Goal: Transaction & Acquisition: Purchase product/service

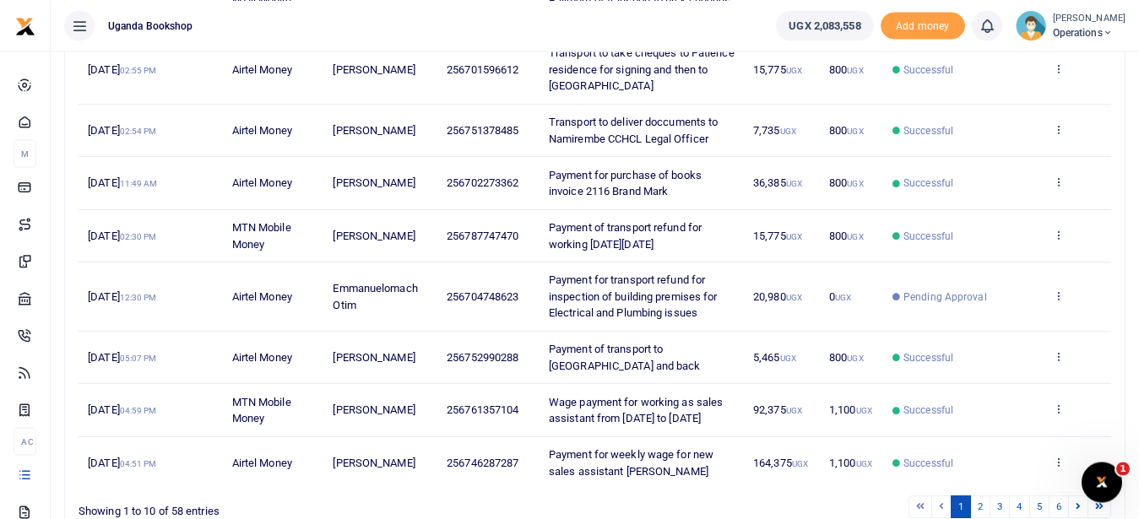
scroll to position [439, 0]
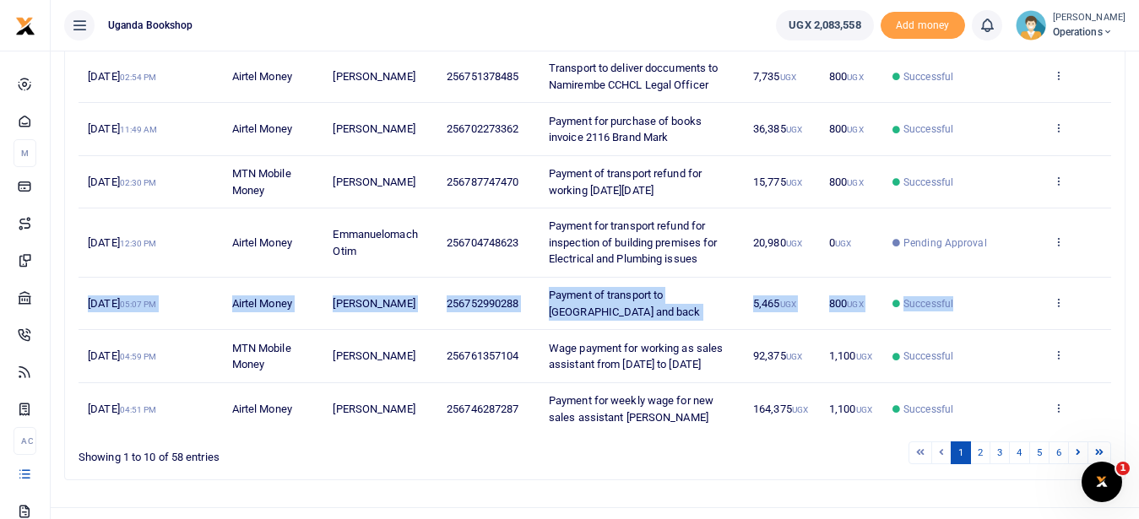
drag, startPoint x: 1136, startPoint y: 314, endPoint x: 1153, endPoint y: 144, distance: 170.6
click at [1139, 144] on html "Start Dashboard M ake Payments Cards Xente Transfers Mobile Money Banks Airtime" at bounding box center [569, 56] width 1139 height 991
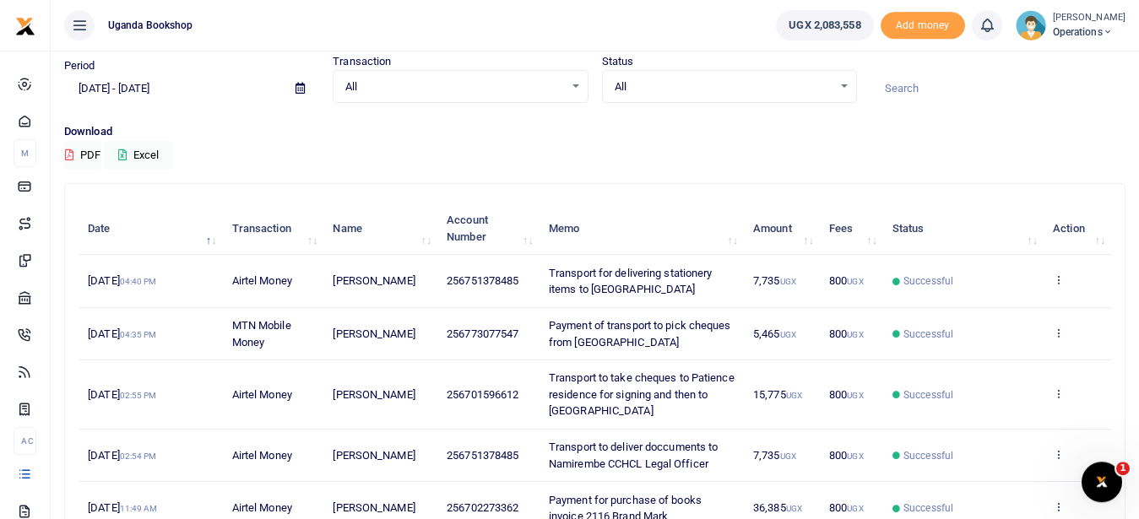
scroll to position [30, 0]
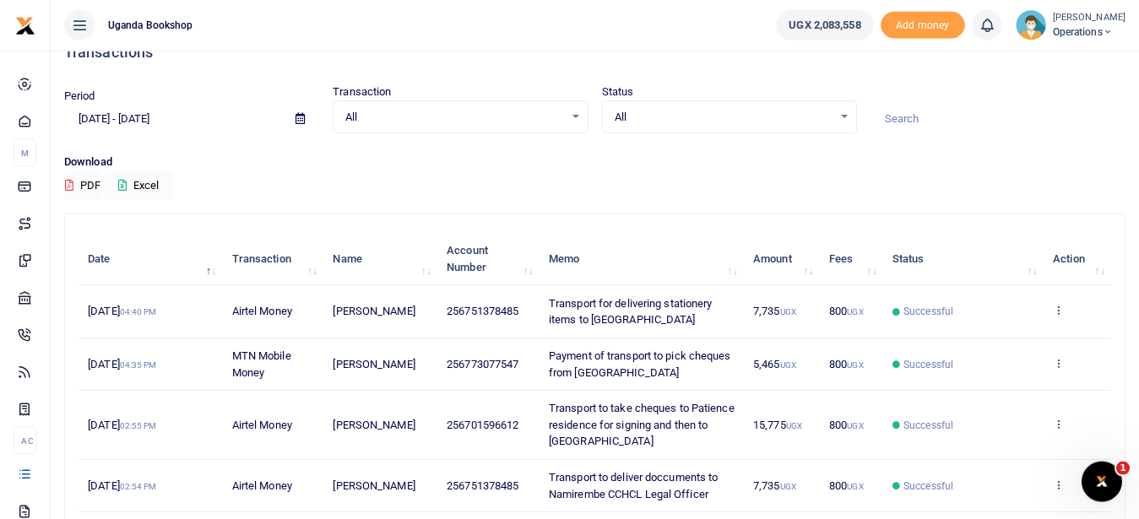
click at [992, 145] on div "Period 09/03/2025 - 10/02/2025 Transaction All Select an option... All Airtime …" at bounding box center [594, 119] width 1075 height 70
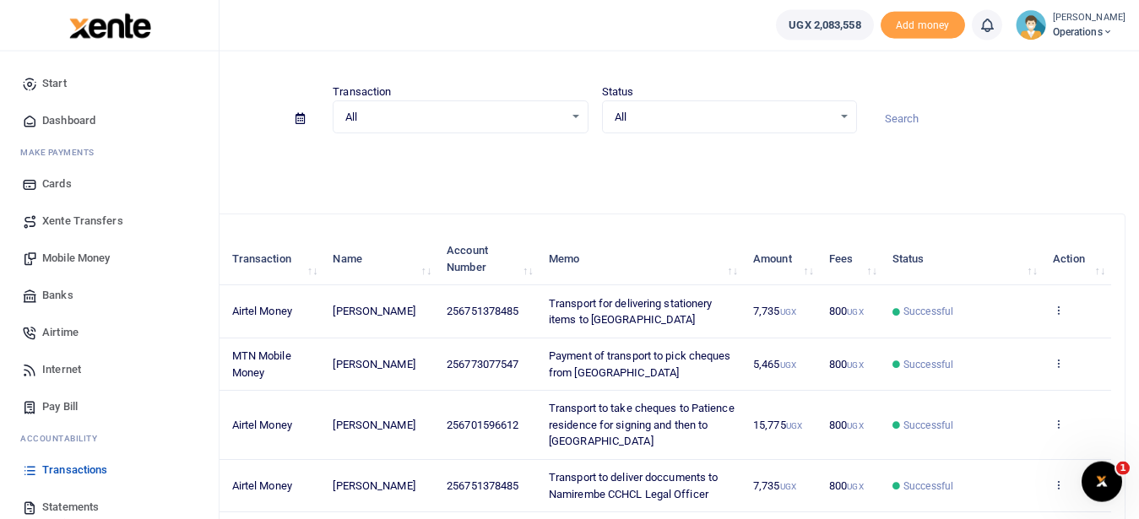
click at [51, 261] on span "Mobile Money" at bounding box center [76, 258] width 68 height 17
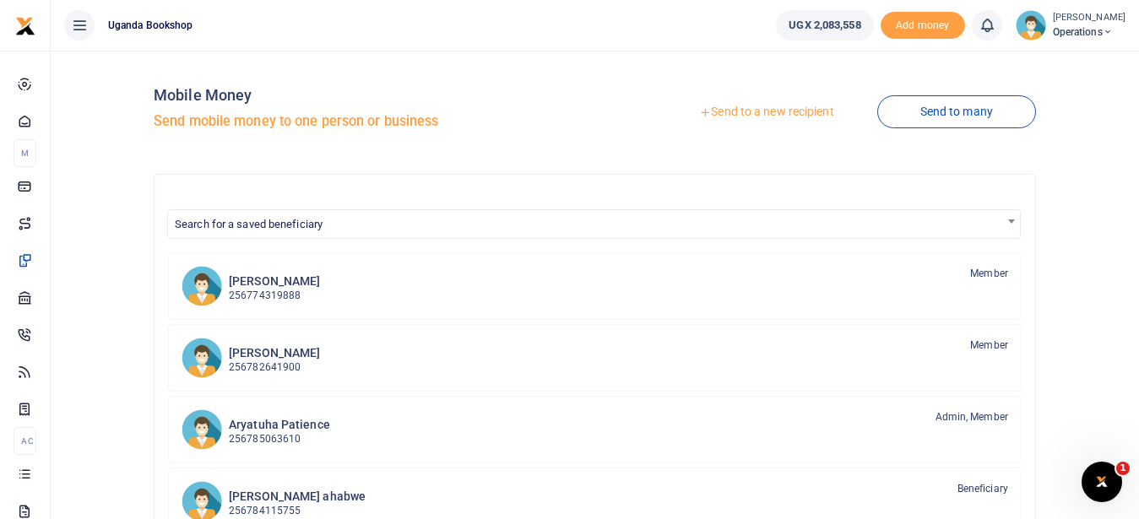
click at [742, 113] on link "Send to a new recipient" at bounding box center [766, 112] width 220 height 30
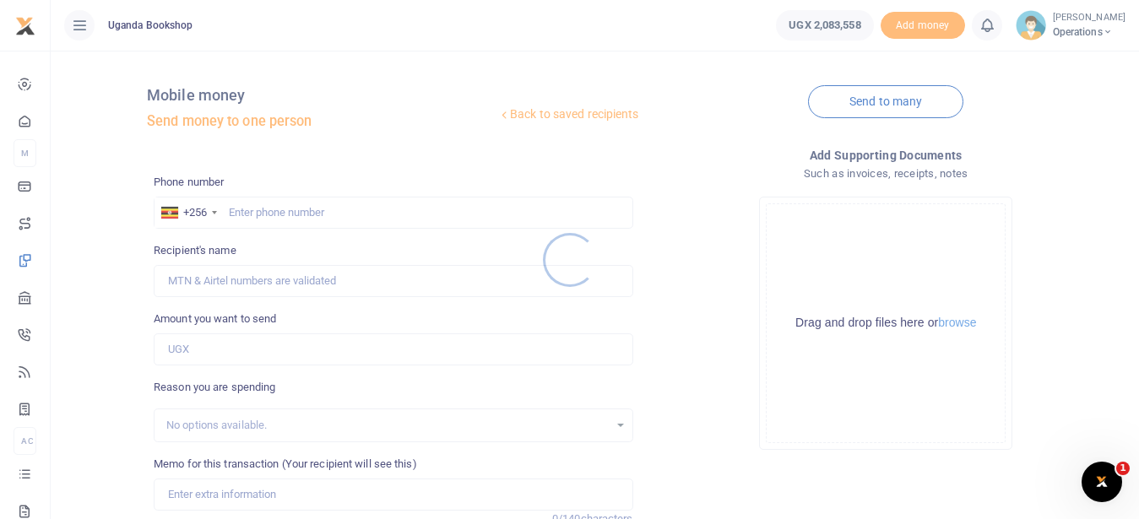
click at [256, 196] on div at bounding box center [569, 259] width 1139 height 519
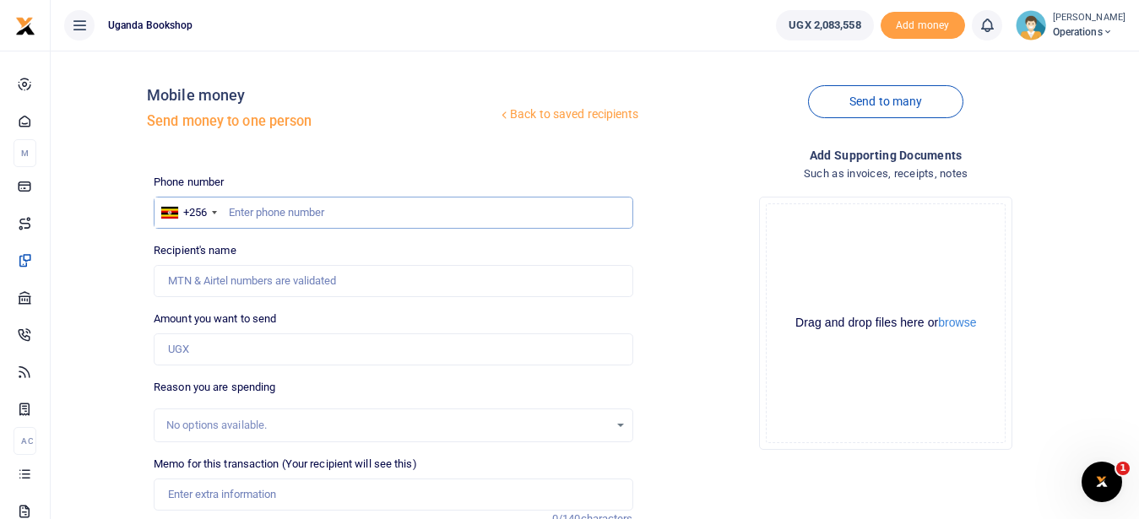
click at [253, 219] on input "text" at bounding box center [393, 213] width 479 height 32
type input "0783291664"
type input "[PERSON_NAME]"
click at [226, 357] on input "Amount you want to send" at bounding box center [393, 350] width 479 height 32
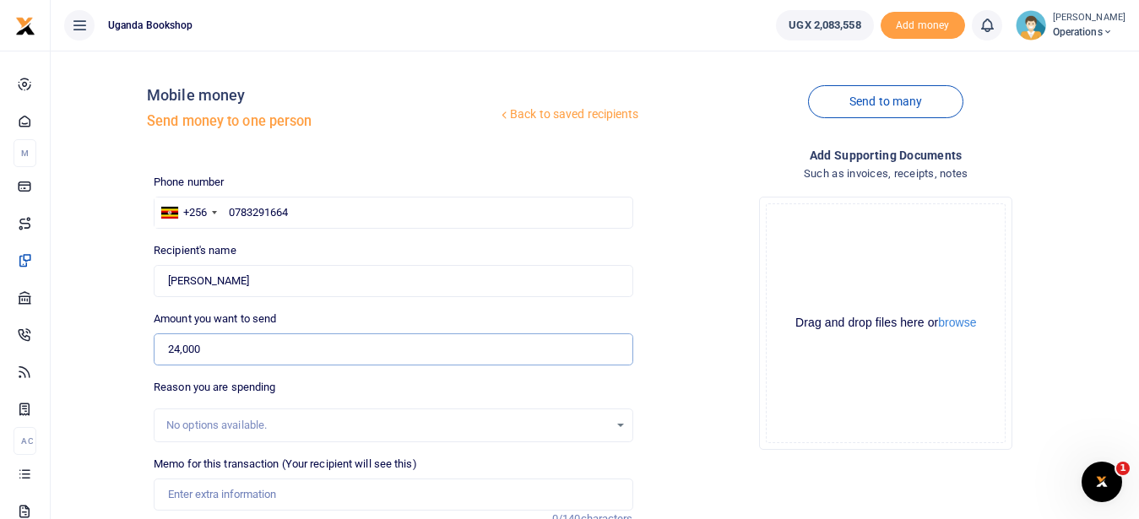
type input "24,000"
click at [201, 498] on input "Memo for this transaction (Your recipient will see this)" at bounding box center [393, 495] width 479 height 32
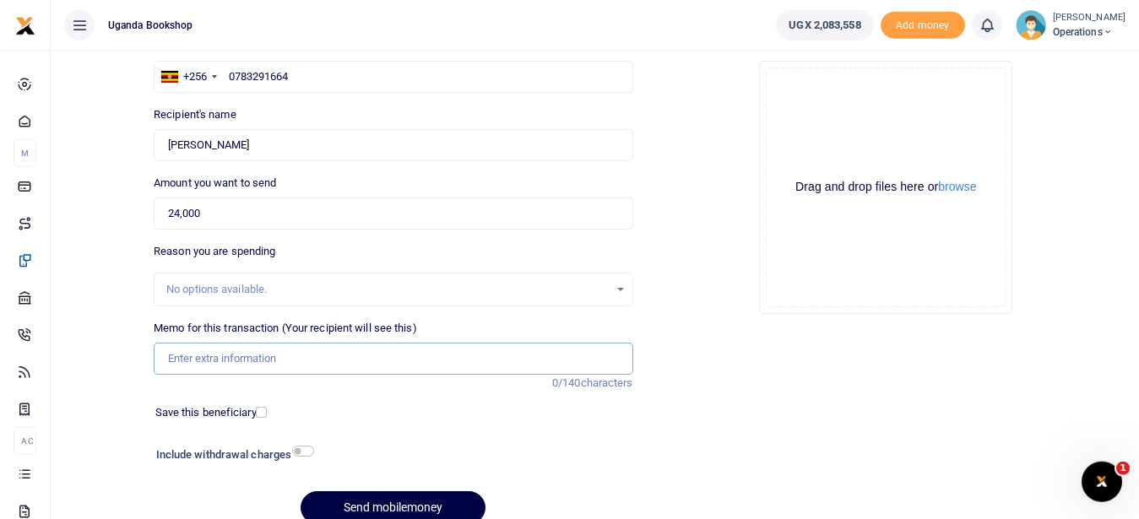
scroll to position [160, 0]
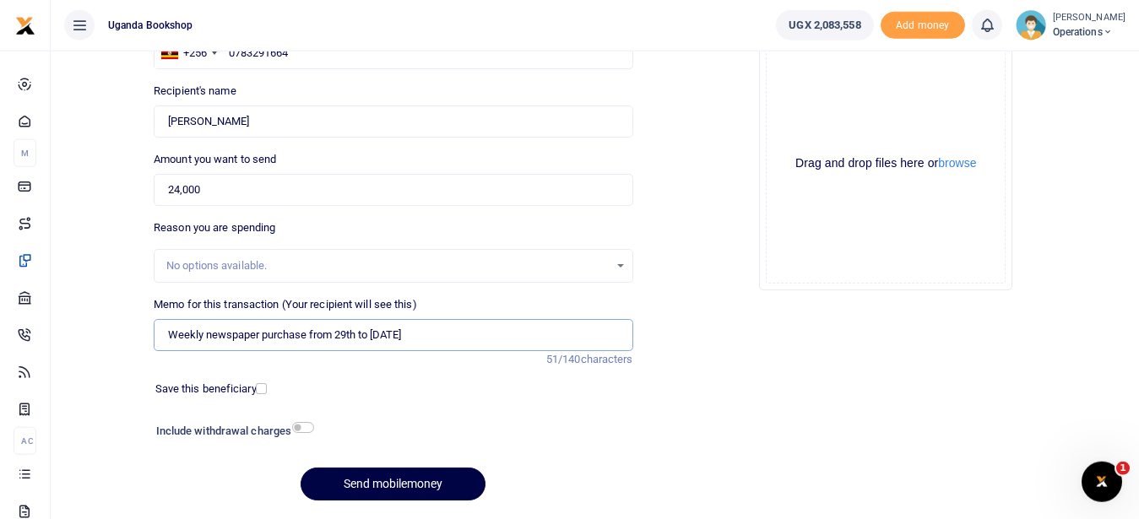
click at [359, 332] on input "Weekly newspaper purchase from 29th to 4th October" at bounding box center [393, 335] width 479 height 32
type input "Weekly newspaper purchase from 29th September to 4th October"
click at [307, 423] on input "checkbox" at bounding box center [303, 427] width 22 height 11
checkbox input "true"
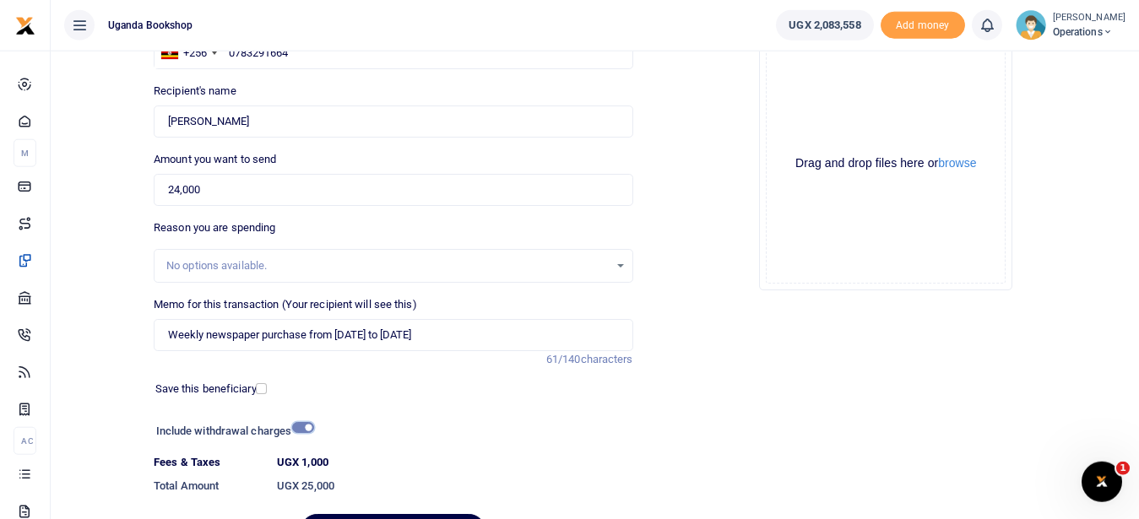
scroll to position [258, 0]
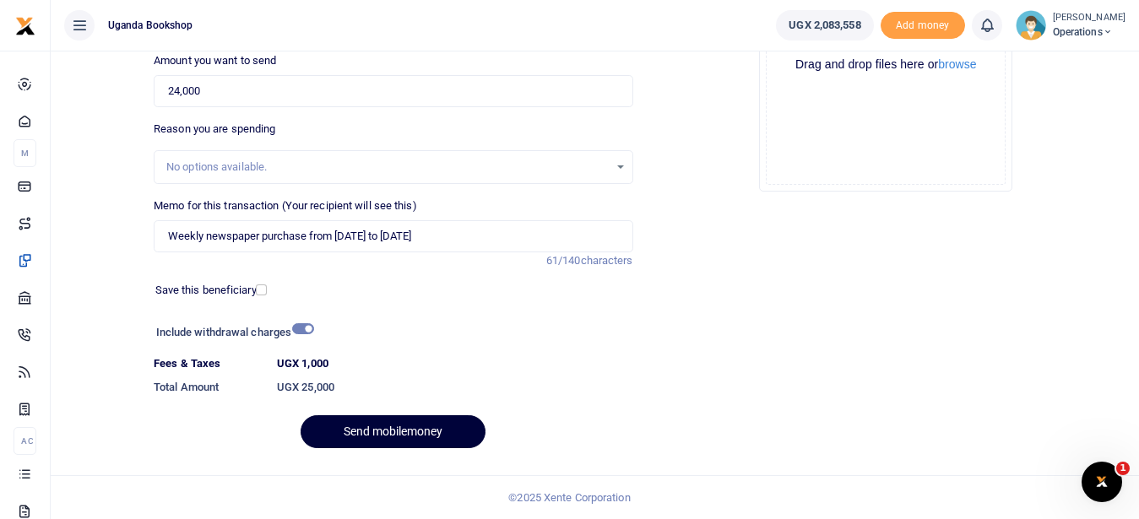
click at [378, 443] on button "Send mobilemoney" at bounding box center [393, 432] width 185 height 33
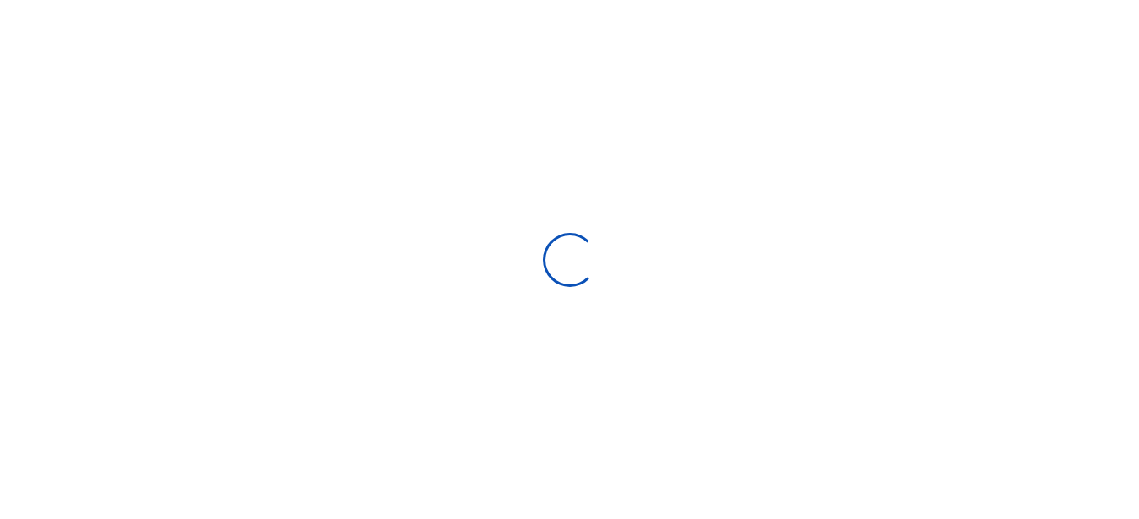
select select
